Goal: Information Seeking & Learning: Learn about a topic

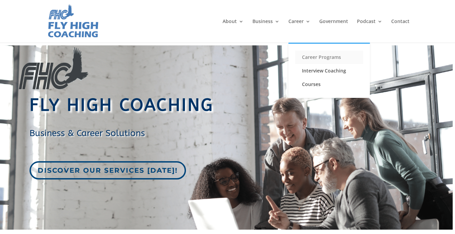
click at [304, 56] on link "Career Programs" at bounding box center [329, 58] width 68 height 14
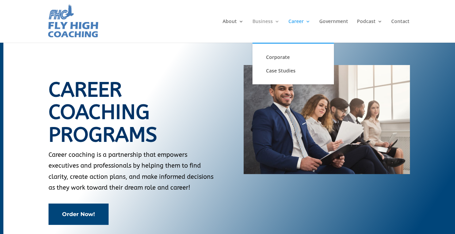
click at [268, 23] on link "Business" at bounding box center [265, 31] width 27 height 24
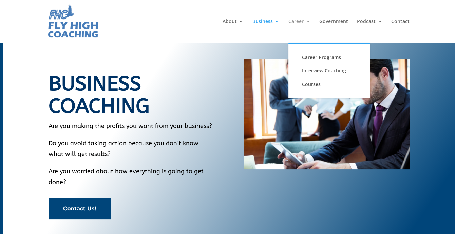
drag, startPoint x: 0, startPoint y: 0, endPoint x: 302, endPoint y: 22, distance: 303.2
click at [302, 22] on link "Career" at bounding box center [299, 31] width 22 height 24
